Goal: Task Accomplishment & Management: Manage account settings

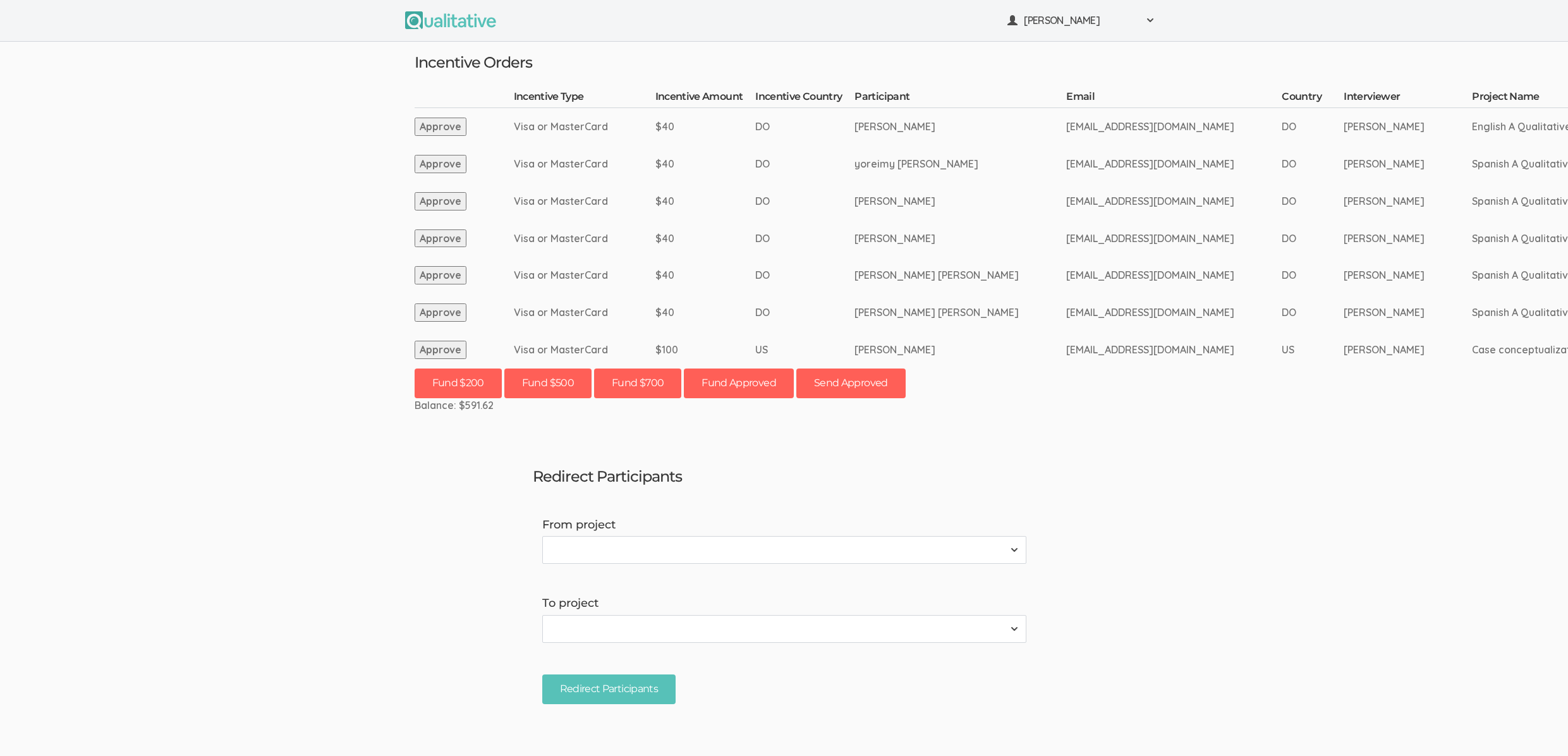
click at [255, 325] on ui-view "Neal Samarakkody Project Workspace Profile Organization Settings" at bounding box center [784, 378] width 1568 height 756
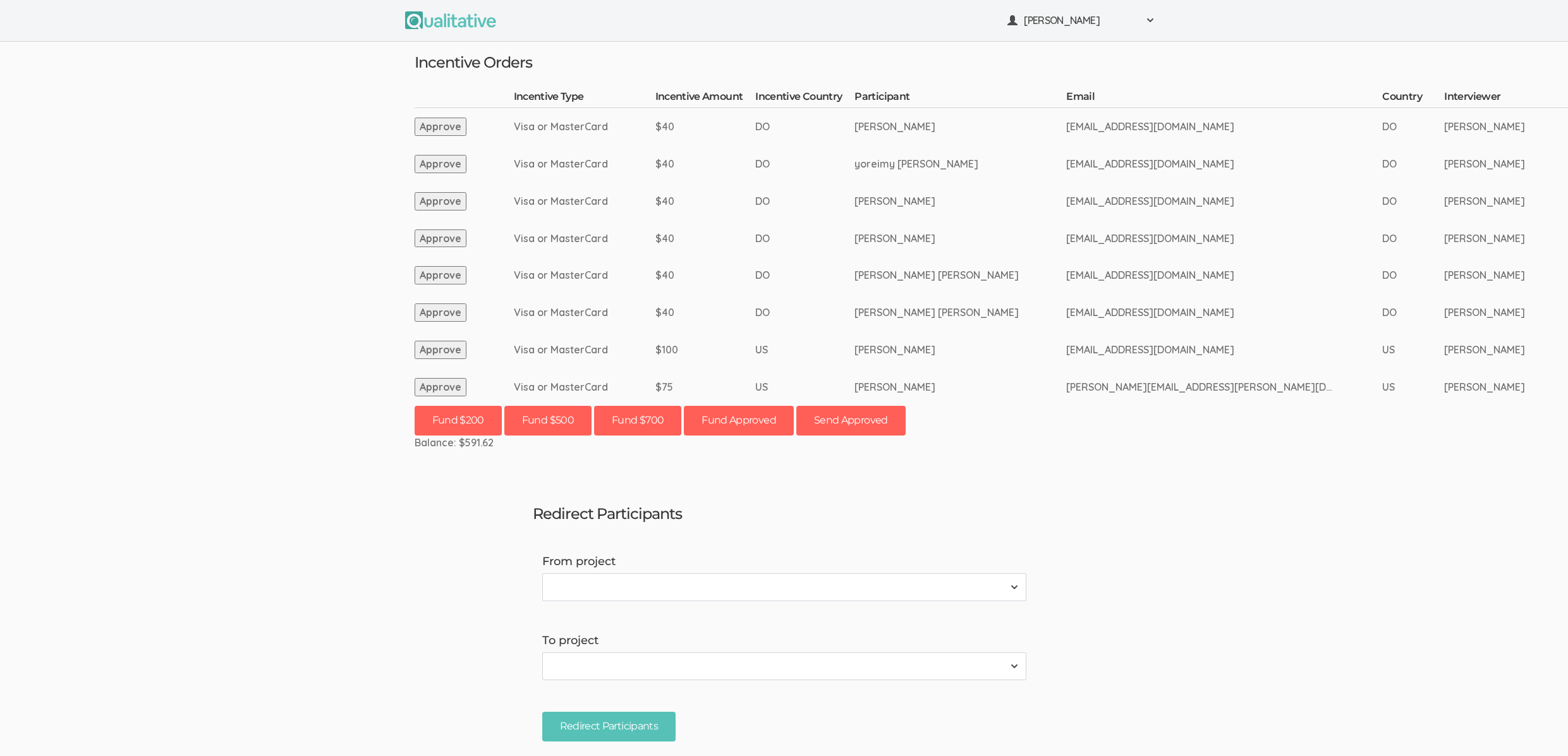
click at [411, 391] on ui-view "Incentive Orders Incentive Type Incentive Amount Incentive Country Participant …" at bounding box center [784, 246] width 758 height 408
drag, startPoint x: 442, startPoint y: 388, endPoint x: 359, endPoint y: 392, distance: 83.1
click at [442, 388] on button "Approve" at bounding box center [440, 387] width 52 height 18
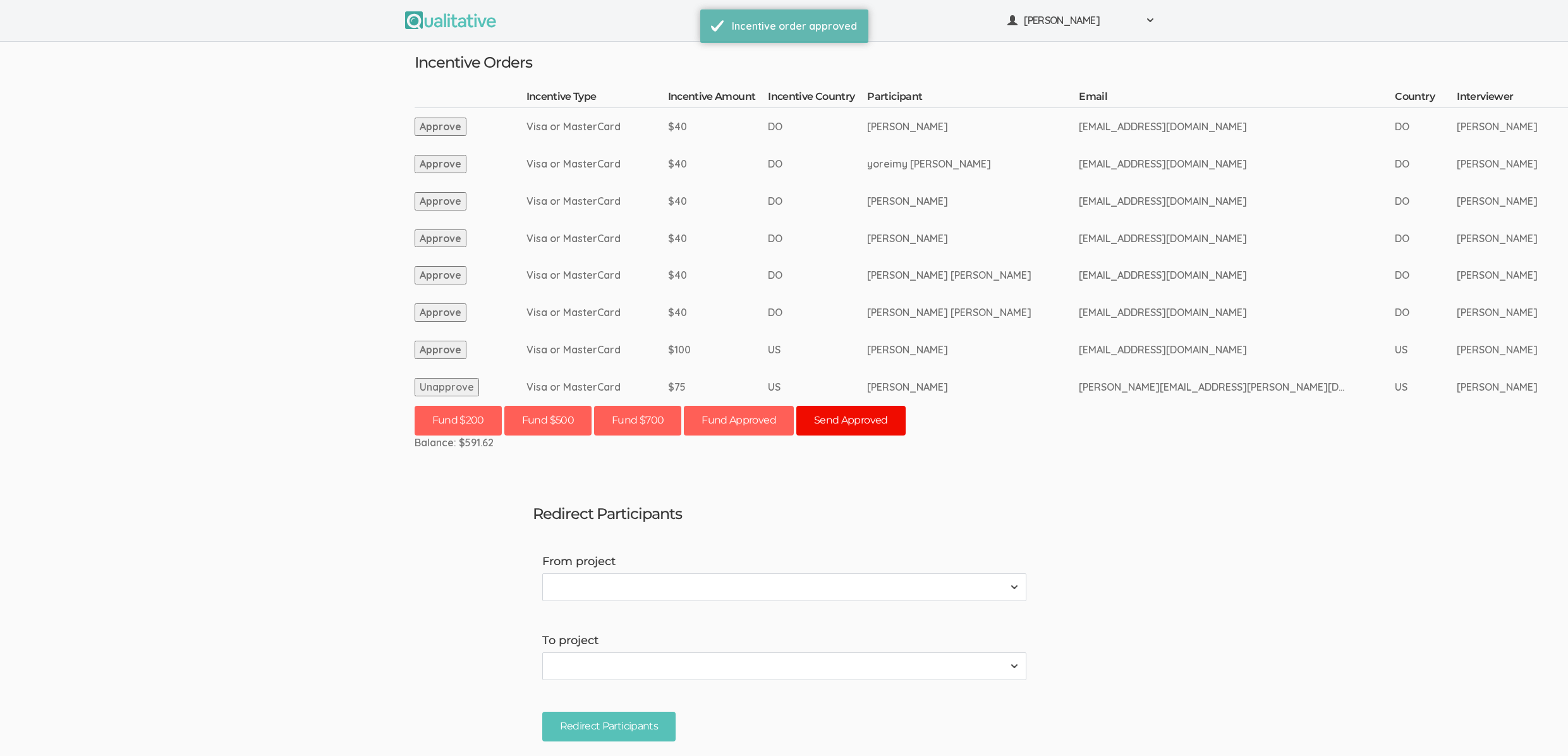
click at [843, 423] on button "Send Approved" at bounding box center [851, 421] width 110 height 29
